Goal: Browse casually: Explore the website without a specific task or goal

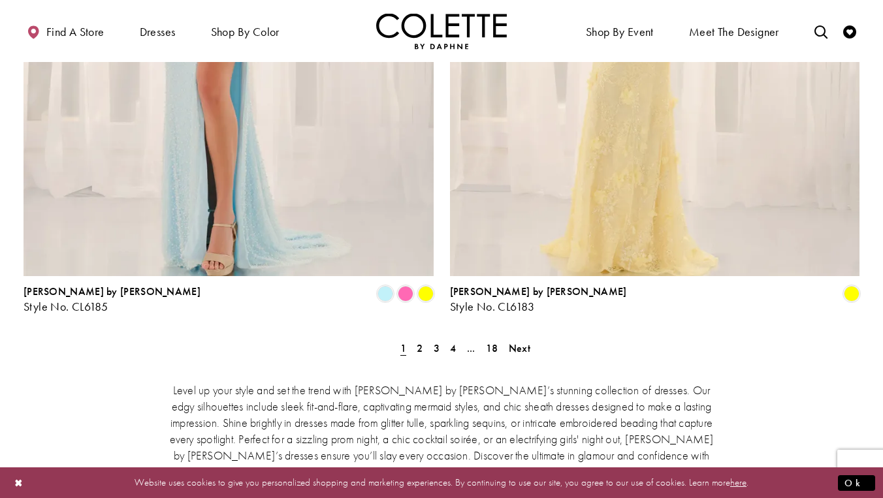
scroll to position [2381, 0]
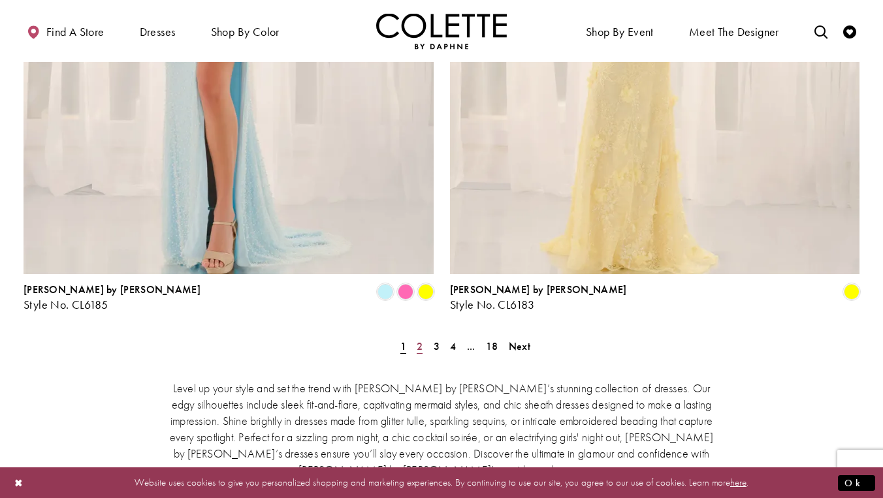
click at [418, 340] on span "2" at bounding box center [420, 347] width 6 height 14
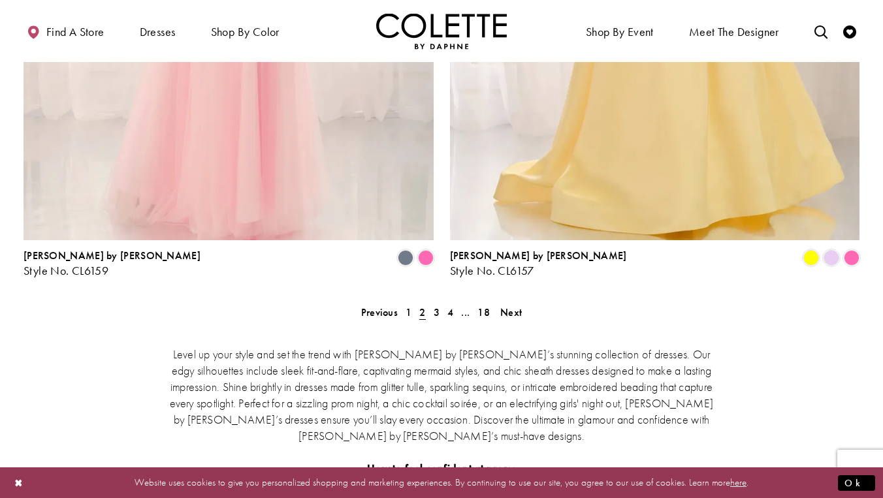
scroll to position [2416, 0]
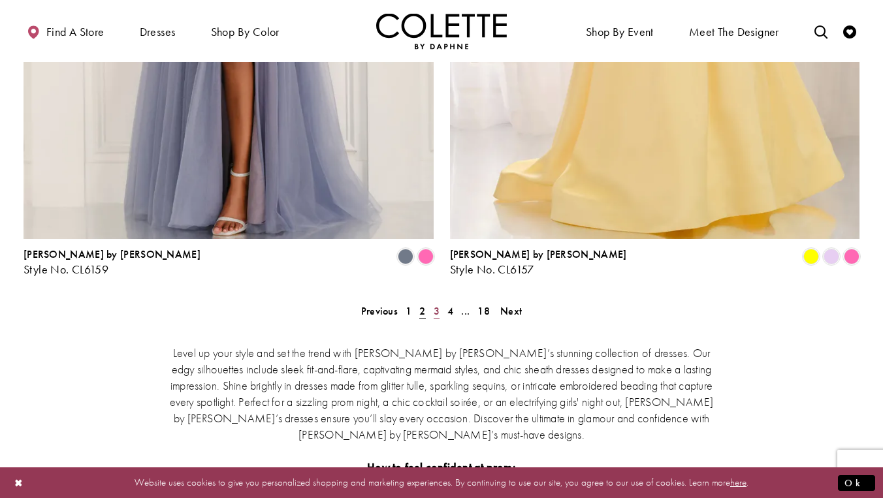
click at [435, 304] on span "3" at bounding box center [437, 311] width 6 height 14
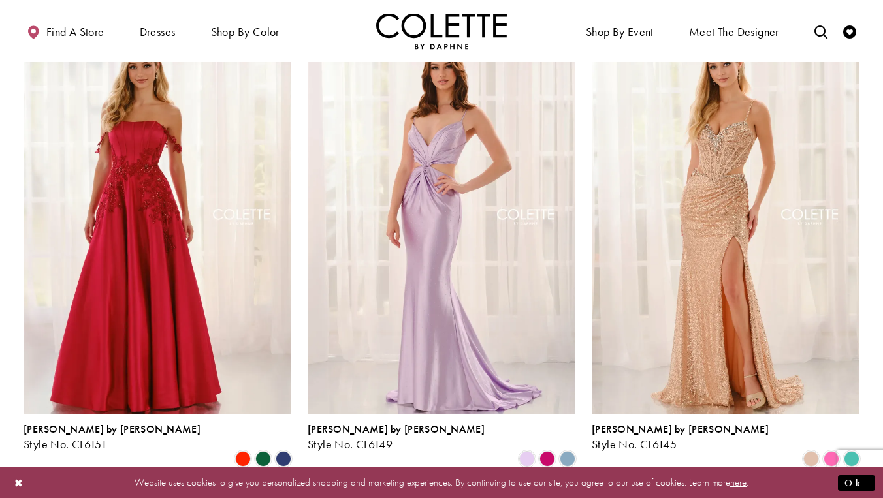
scroll to position [599, 0]
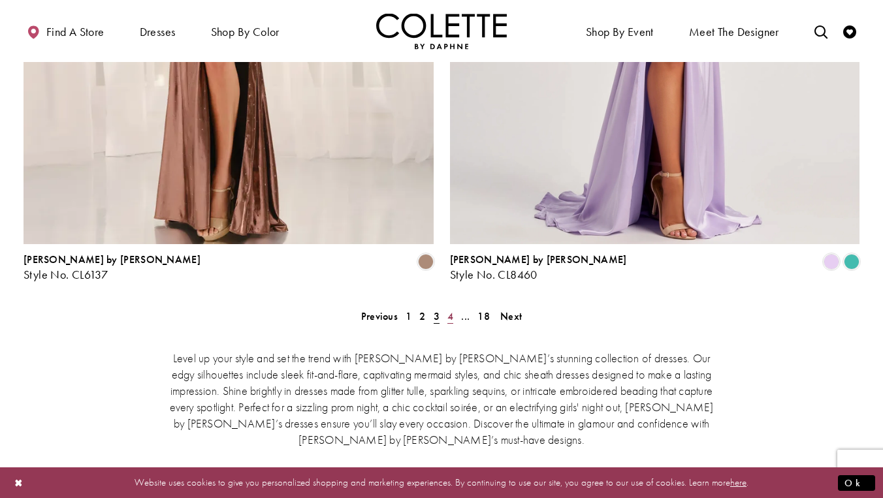
click at [449, 310] on span "4" at bounding box center [450, 317] width 6 height 14
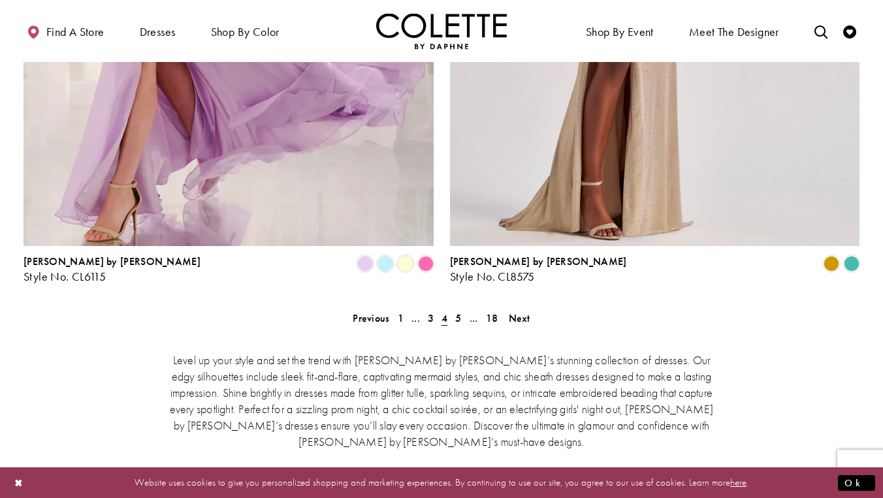
scroll to position [2409, 0]
click at [523, 311] on span "Next" at bounding box center [520, 318] width 22 height 14
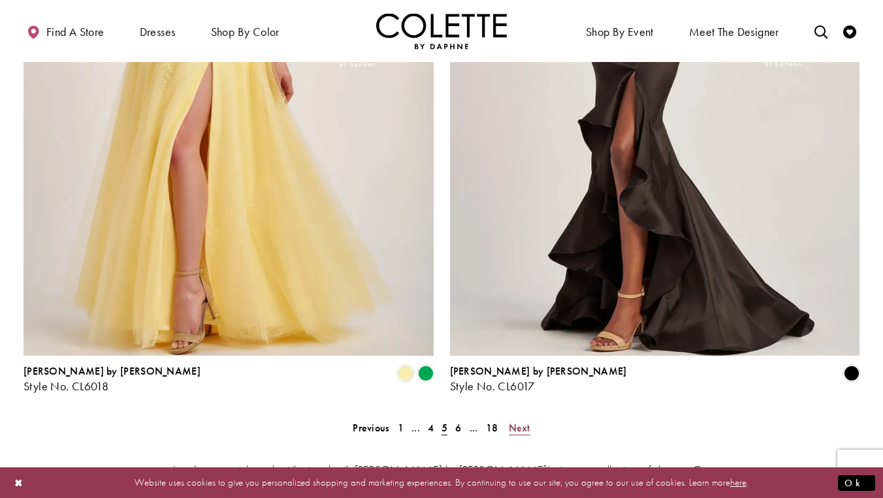
scroll to position [2307, 0]
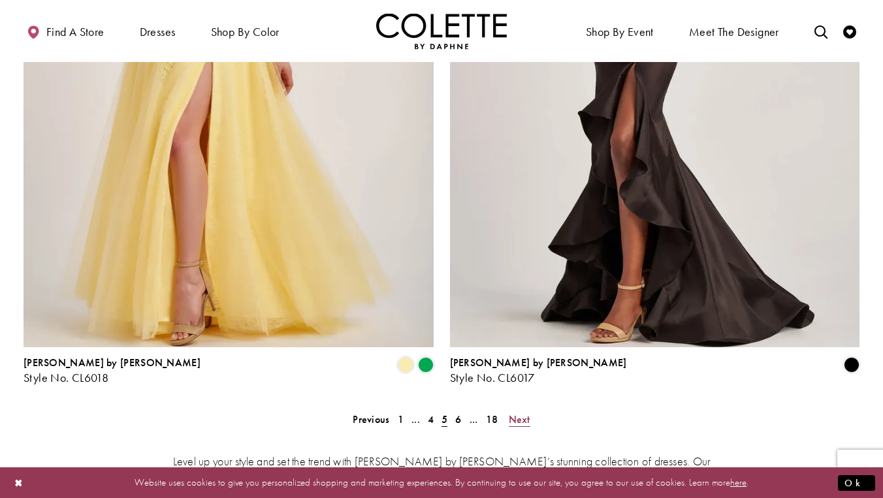
click at [519, 413] on span "Next" at bounding box center [520, 420] width 22 height 14
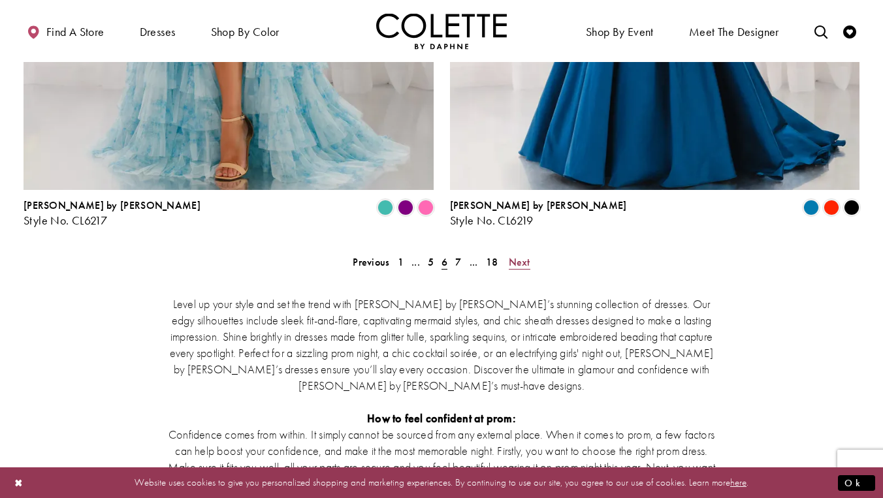
scroll to position [2468, 0]
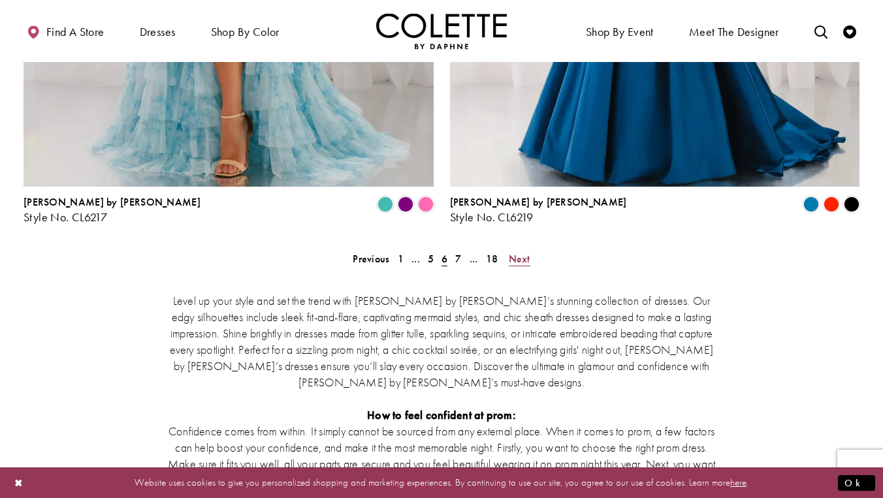
click at [521, 252] on span "Next" at bounding box center [520, 259] width 22 height 14
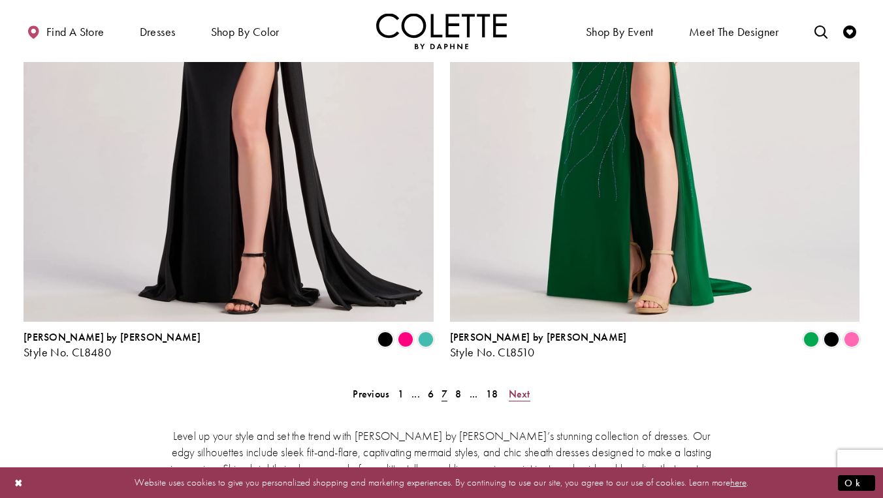
scroll to position [2337, 0]
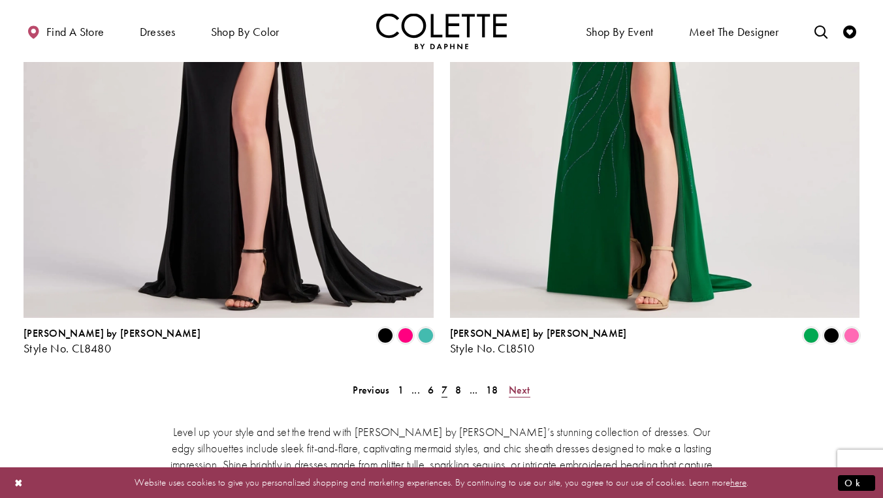
click at [519, 383] on span "Next" at bounding box center [520, 390] width 22 height 14
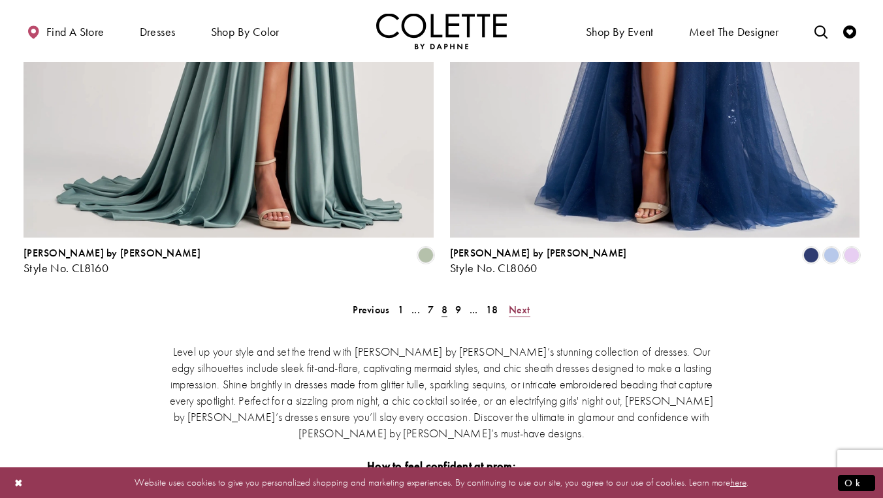
scroll to position [2426, 0]
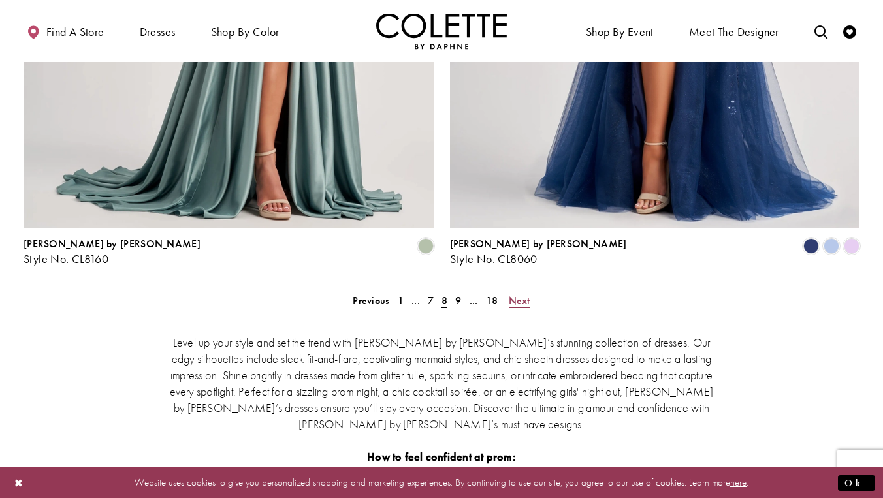
click at [521, 294] on span "Next" at bounding box center [520, 301] width 22 height 14
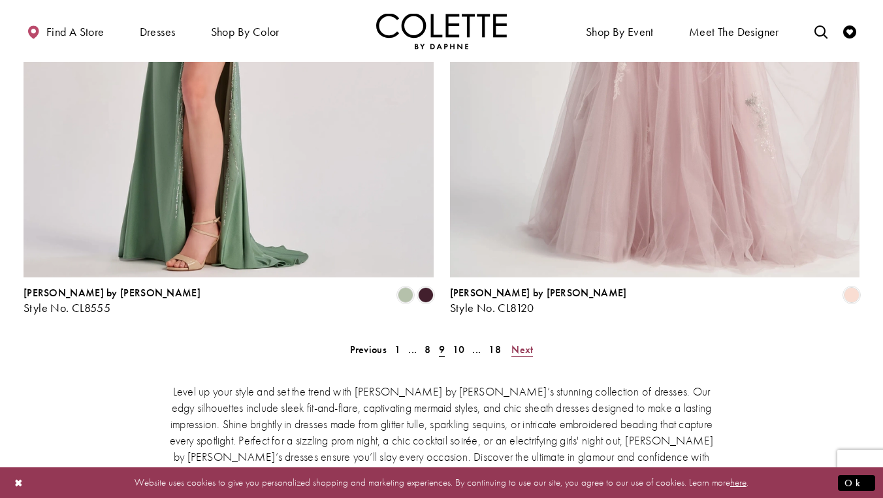
scroll to position [2394, 0]
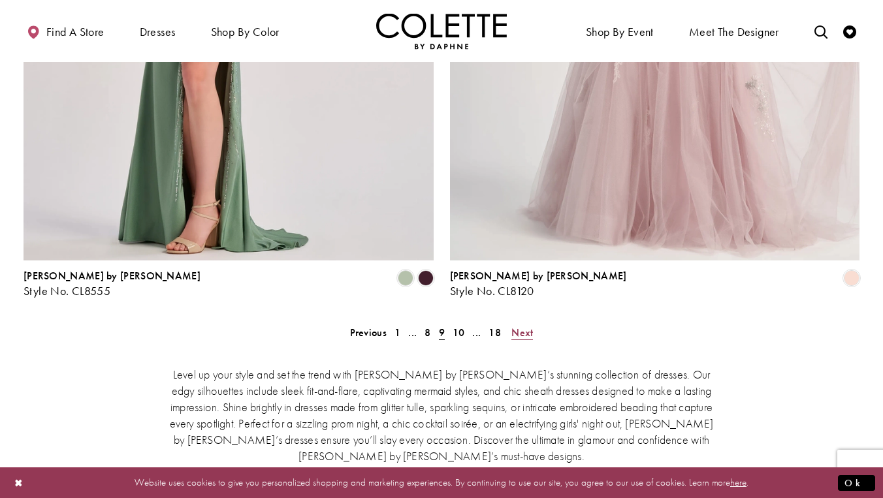
click at [522, 326] on span "Next" at bounding box center [522, 333] width 22 height 14
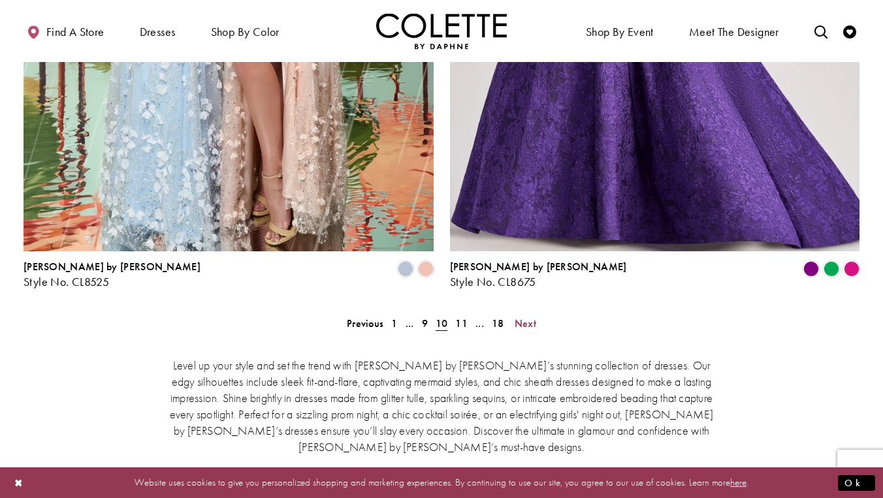
scroll to position [2405, 0]
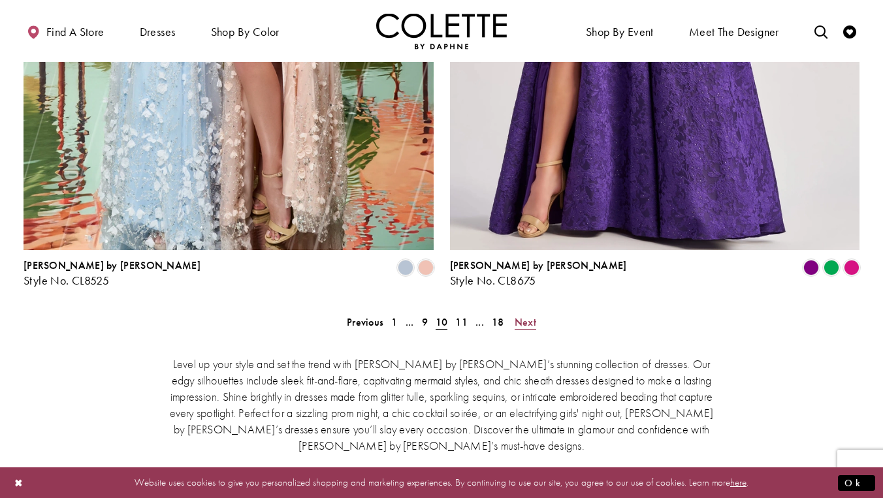
click at [528, 315] on span "Next" at bounding box center [526, 322] width 22 height 14
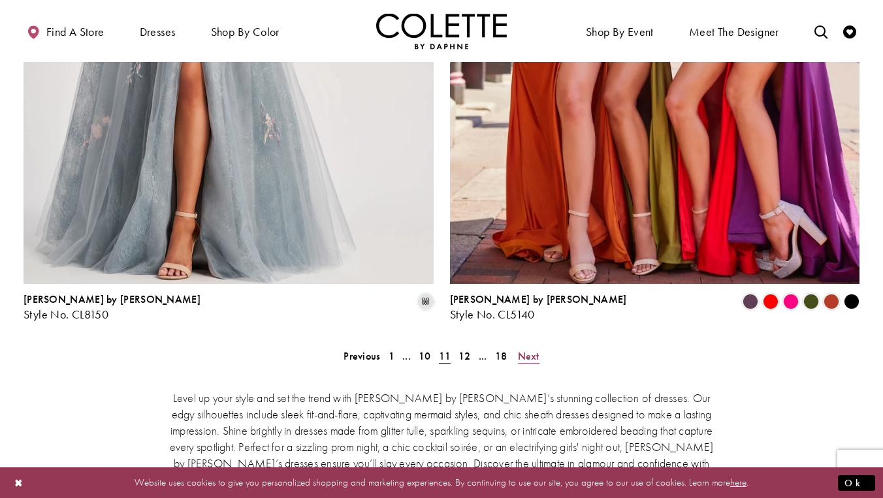
scroll to position [2486, 0]
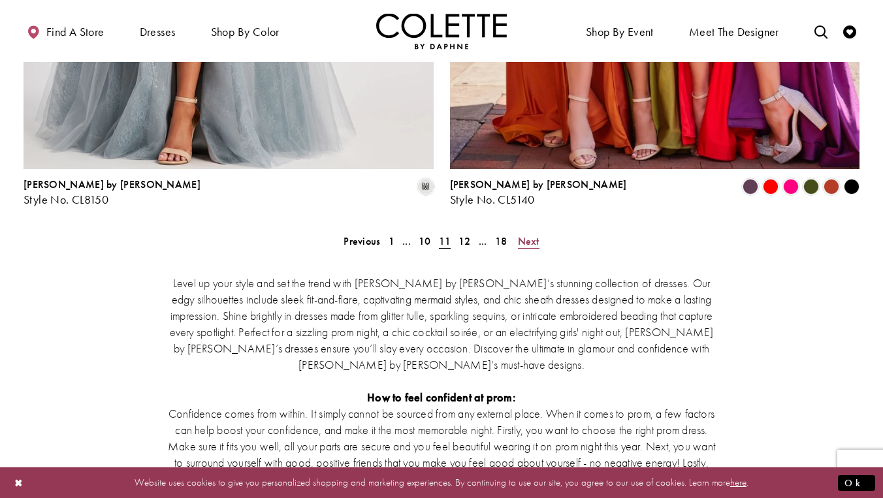
click at [531, 234] on span "Next" at bounding box center [529, 241] width 22 height 14
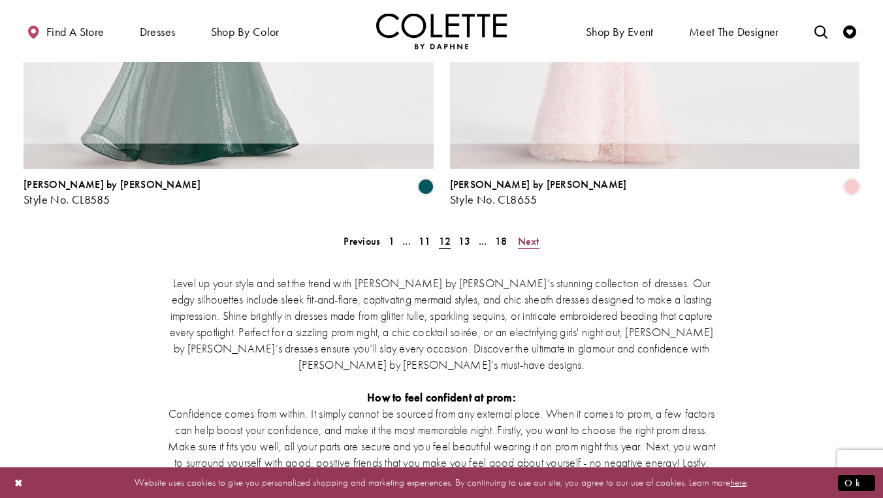
scroll to position [71, 0]
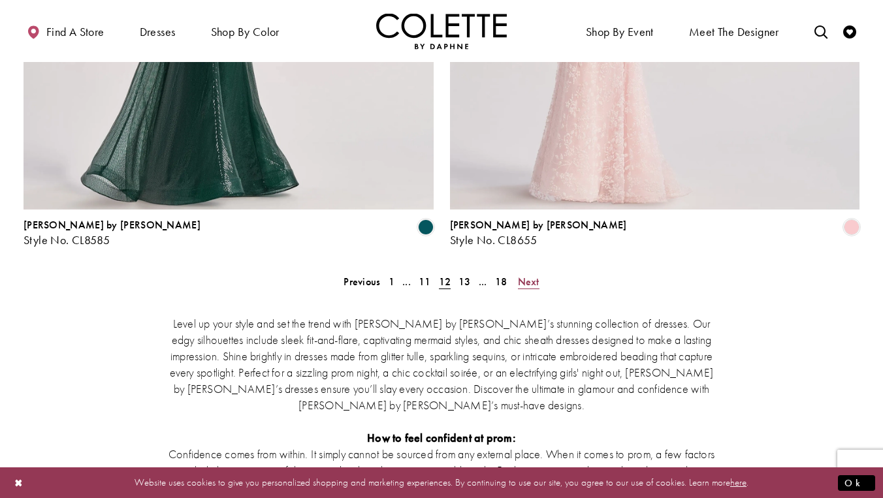
click at [528, 275] on span "Next" at bounding box center [529, 282] width 22 height 14
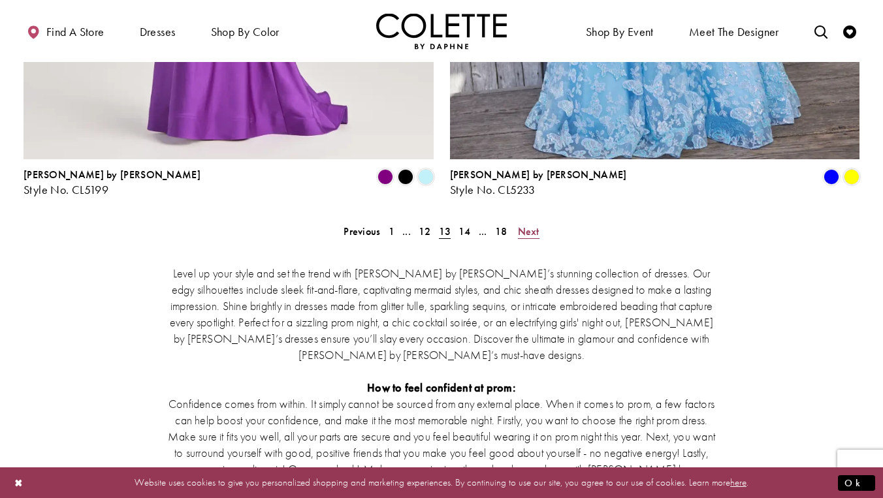
scroll to position [2499, 0]
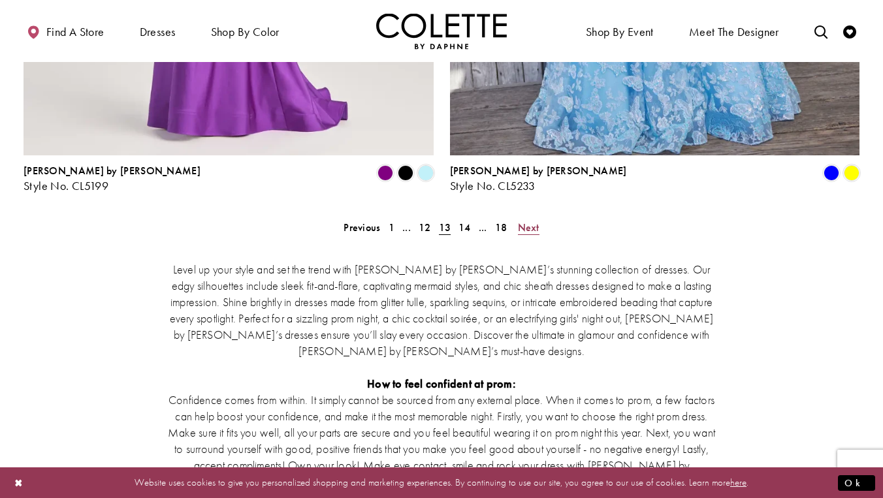
click at [528, 221] on span "Next" at bounding box center [529, 228] width 22 height 14
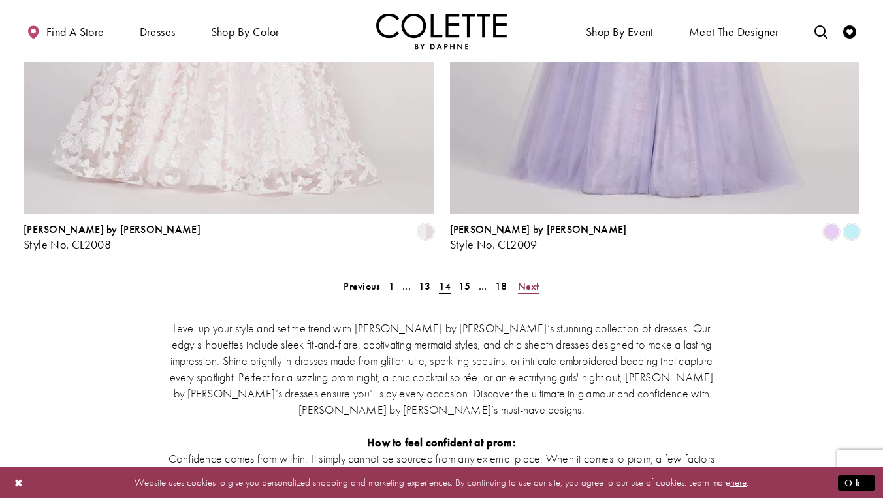
scroll to position [2450, 0]
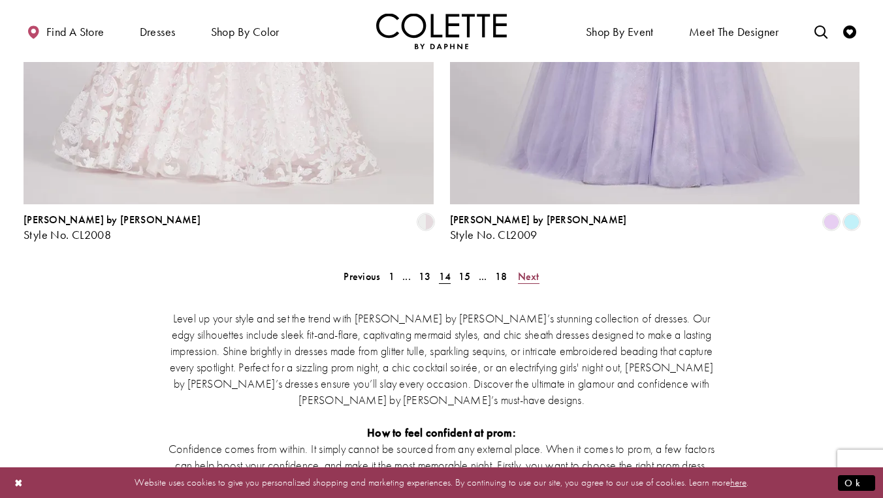
click at [530, 270] on span "Next" at bounding box center [529, 277] width 22 height 14
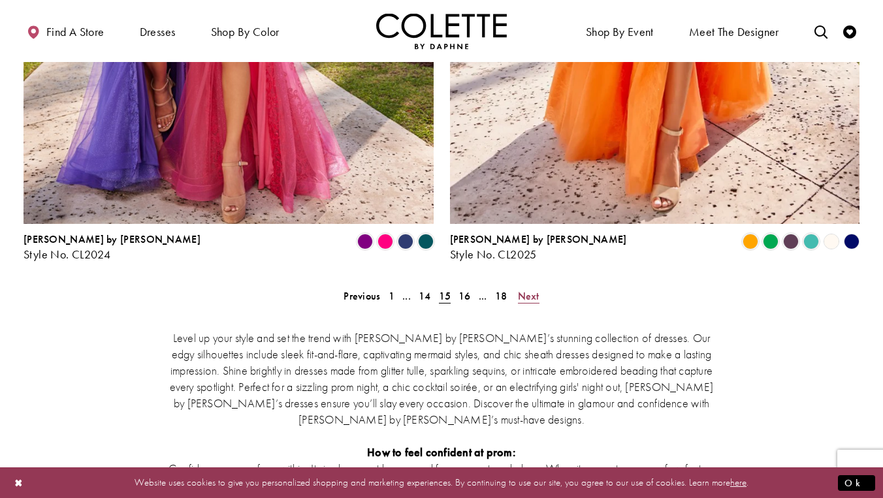
scroll to position [2461, 0]
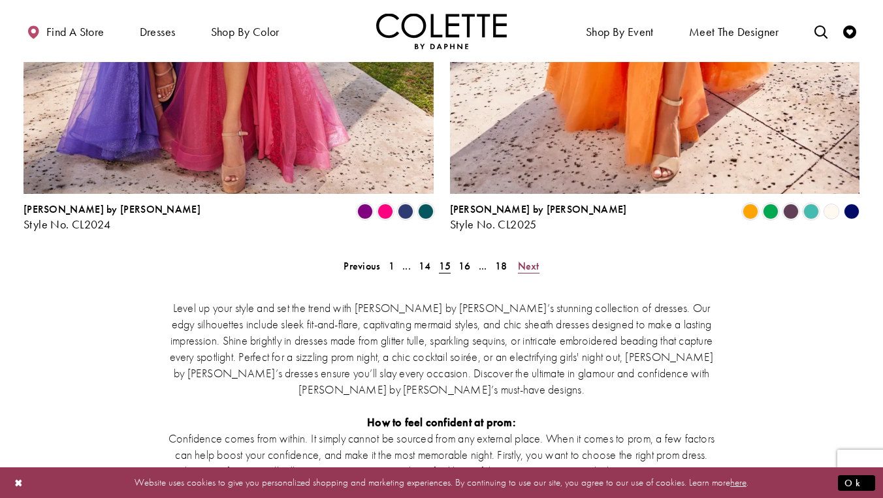
click at [530, 259] on span "Next" at bounding box center [529, 266] width 22 height 14
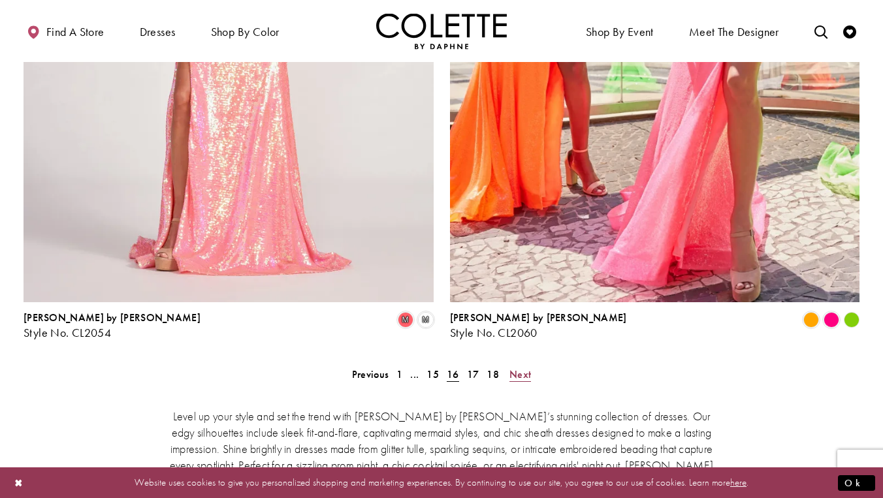
scroll to position [2356, 0]
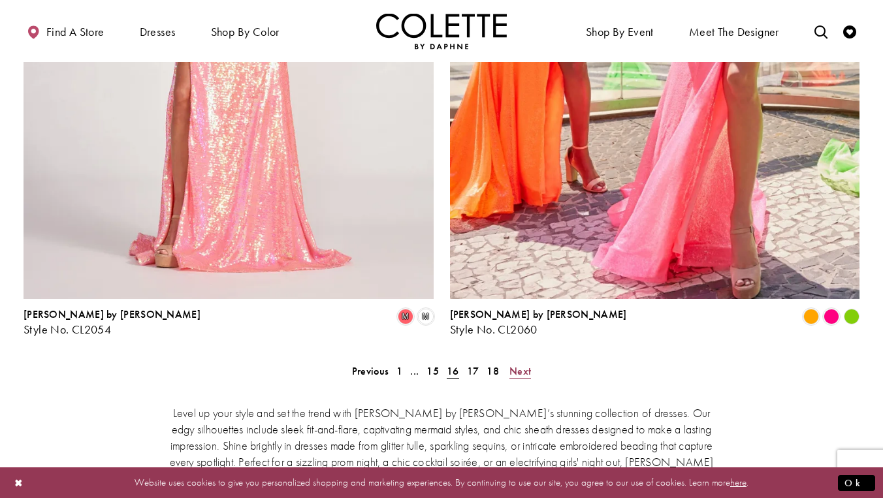
click at [525, 364] on span "Next" at bounding box center [520, 371] width 22 height 14
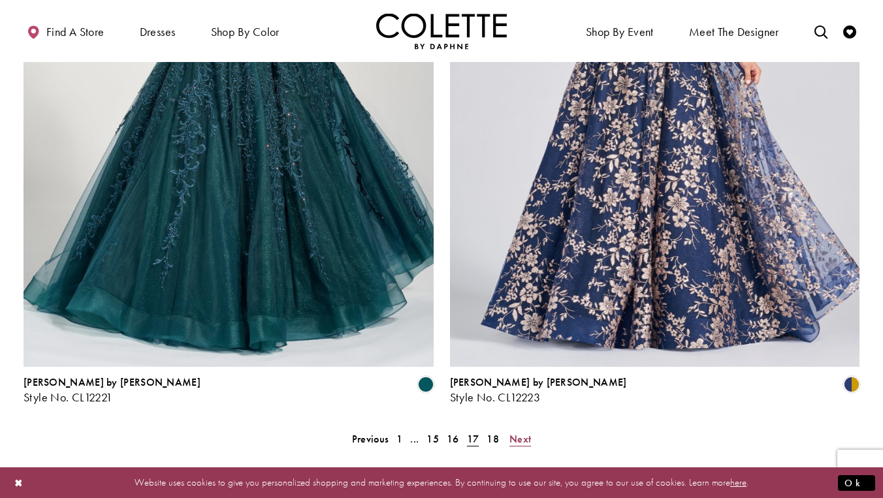
scroll to position [2298, 0]
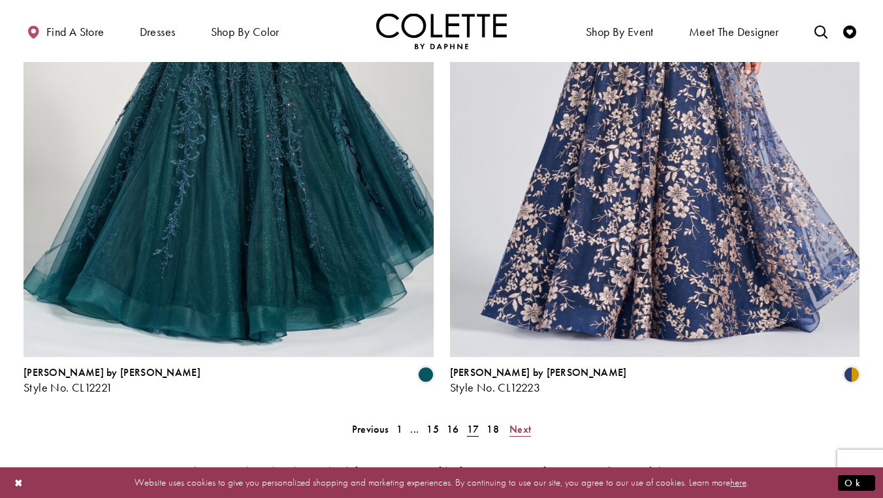
click at [521, 423] on span "Next" at bounding box center [520, 430] width 22 height 14
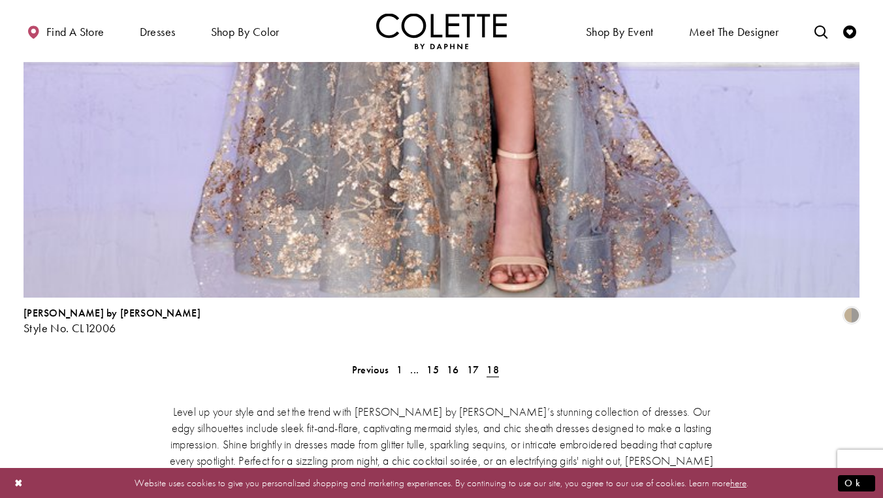
scroll to position [2018, 0]
